Goal: Information Seeking & Learning: Find specific page/section

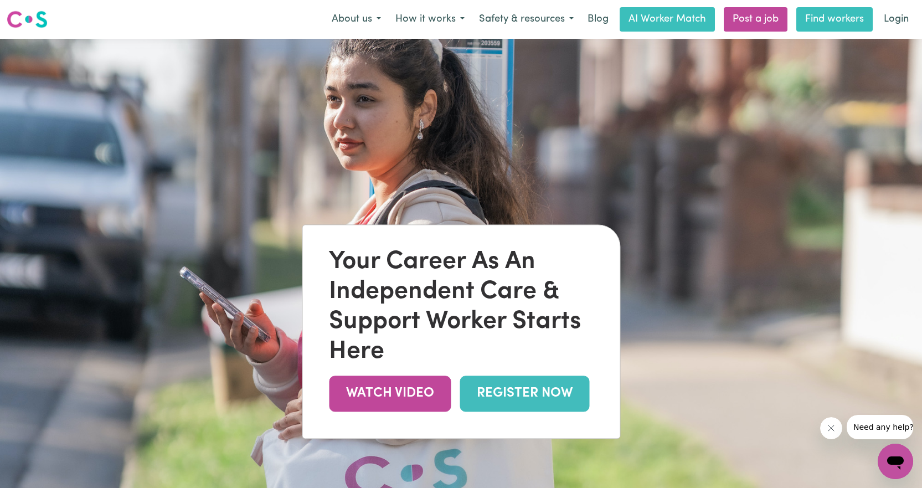
click at [842, 21] on link "Find workers" at bounding box center [834, 19] width 76 height 24
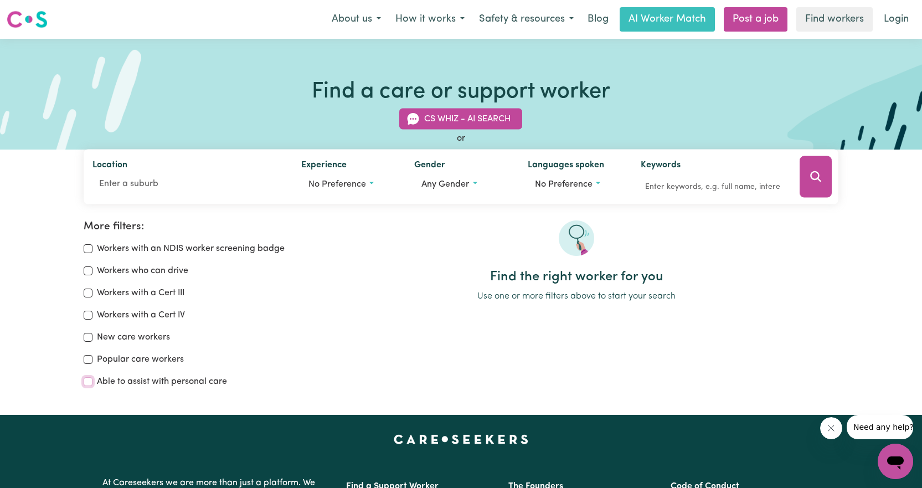
click at [88, 384] on input "Able to assist with personal care" at bounding box center [88, 381] width 9 height 9
checkbox input "true"
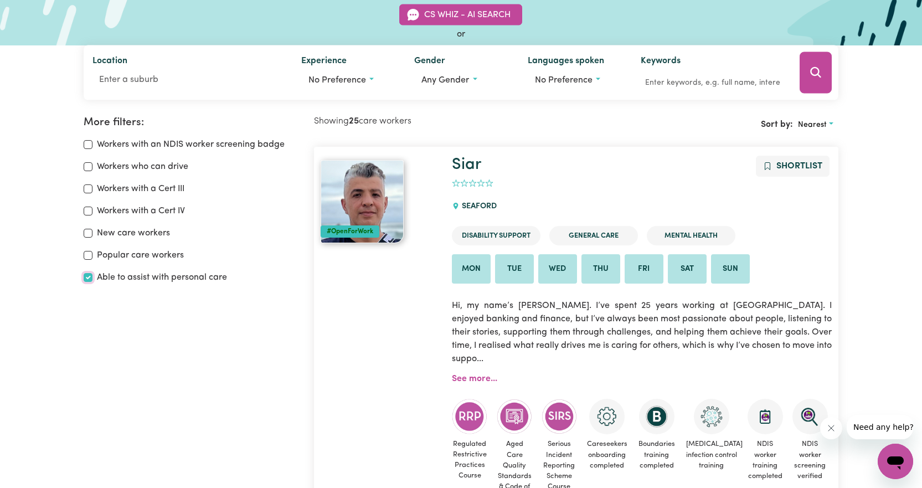
scroll to position [74, 0]
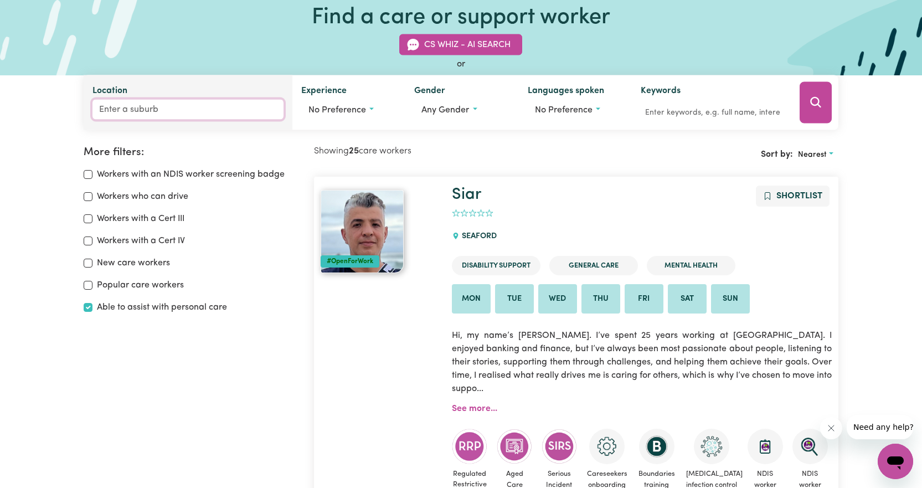
click at [128, 111] on input "Location" at bounding box center [187, 110] width 191 height 20
type input "bro"
type input "broADBEACH, [GEOGRAPHIC_DATA], 4218"
type input "brou"
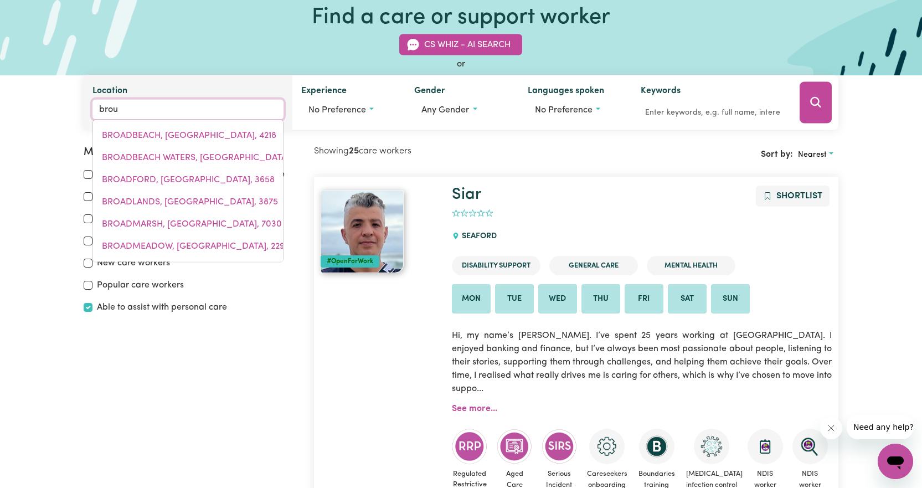
type input "[GEOGRAPHIC_DATA], [GEOGRAPHIC_DATA], 2880"
type input "broul"
type input "broulEE, [GEOGRAPHIC_DATA], 2537"
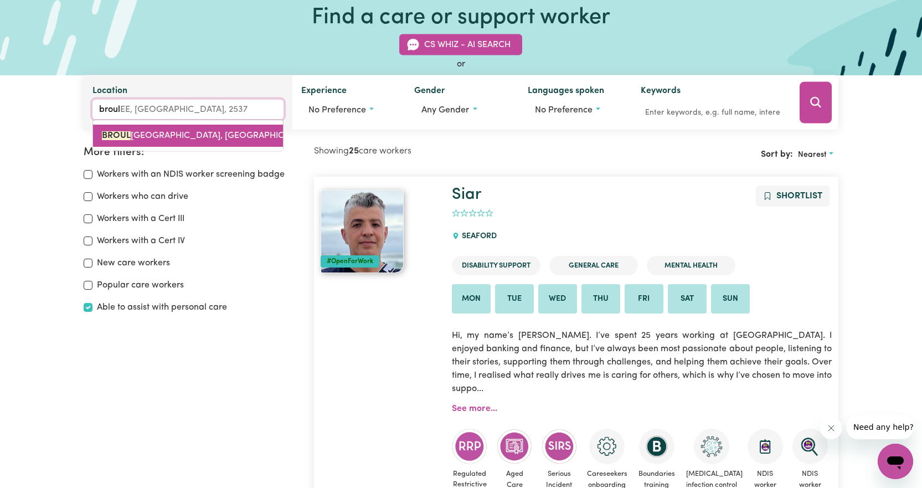
click at [134, 133] on span "[GEOGRAPHIC_DATA], 2537" at bounding box center [220, 135] width 236 height 9
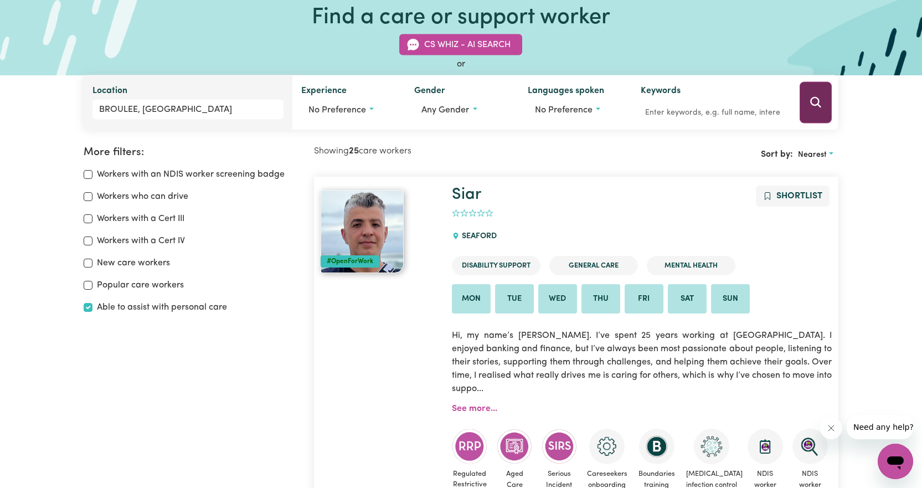
click at [819, 104] on button "Search" at bounding box center [816, 103] width 32 height 42
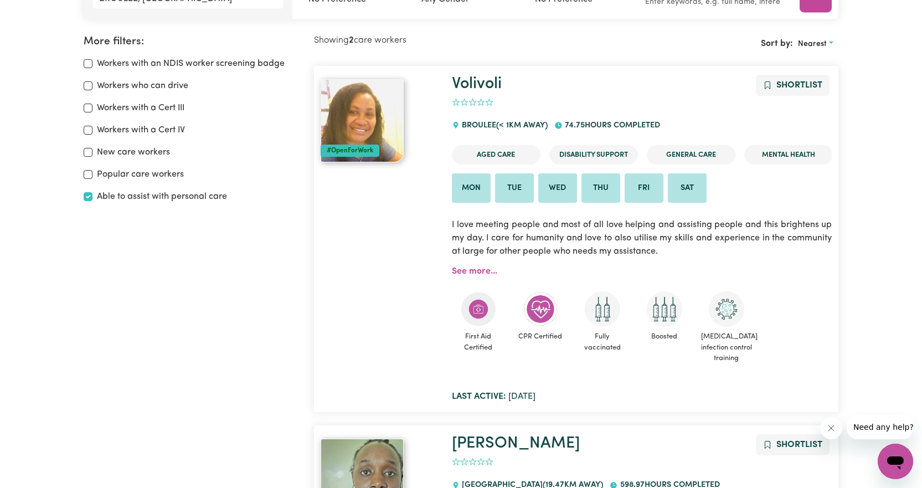
scroll to position [130, 0]
